Goal: Navigation & Orientation: Understand site structure

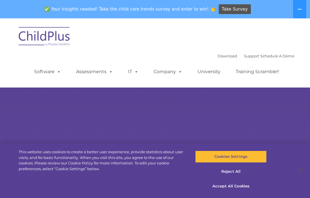
select select "MEDIUM"
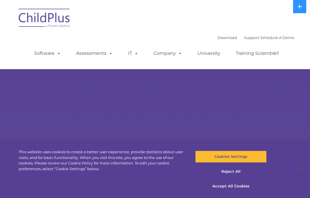
select select "MEDIUM"
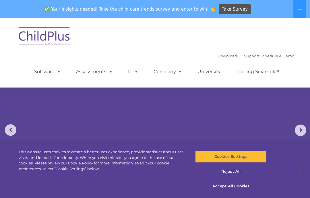
click at [300, 11] on button at bounding box center [299, 9] width 13 height 18
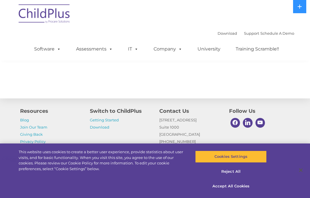
scroll to position [702, 0]
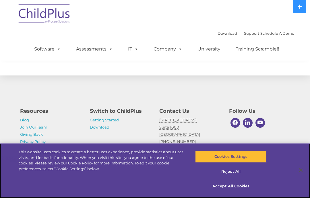
click at [242, 186] on button "Accept All Cookies" at bounding box center [230, 186] width 71 height 12
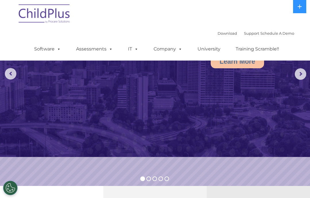
scroll to position [0, 0]
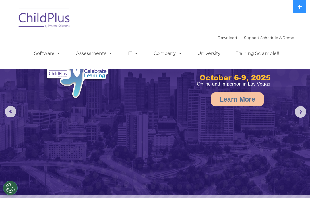
click at [48, 56] on link "Software" at bounding box center [47, 53] width 38 height 11
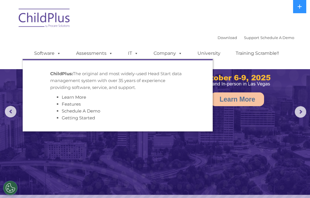
click at [81, 50] on link "Assessments" at bounding box center [94, 53] width 48 height 11
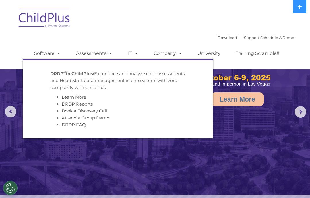
click at [135, 56] on span at bounding box center [135, 52] width 6 height 5
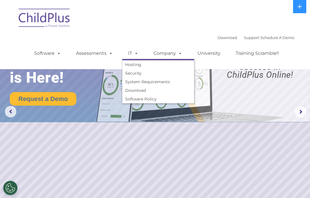
click at [174, 55] on link "Company" at bounding box center [168, 53] width 40 height 11
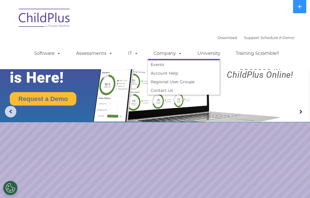
click at [209, 52] on link "University" at bounding box center [209, 53] width 34 height 11
